Goal: Use online tool/utility

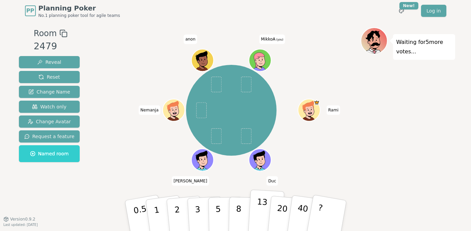
click at [257, 222] on p "13" at bounding box center [261, 215] width 13 height 37
click at [241, 212] on button "8" at bounding box center [245, 215] width 35 height 51
click at [256, 219] on p "13" at bounding box center [261, 215] width 13 height 37
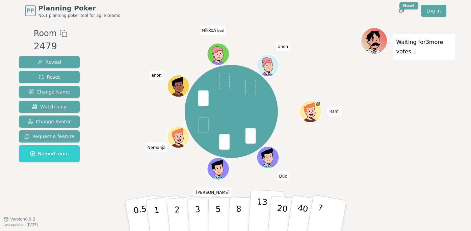
click at [254, 217] on button "13" at bounding box center [266, 216] width 37 height 53
click at [242, 202] on button "8" at bounding box center [245, 215] width 35 height 51
click at [263, 210] on p "13" at bounding box center [261, 215] width 13 height 37
click at [237, 214] on p "8" at bounding box center [238, 215] width 6 height 36
